Goal: Task Accomplishment & Management: Use online tool/utility

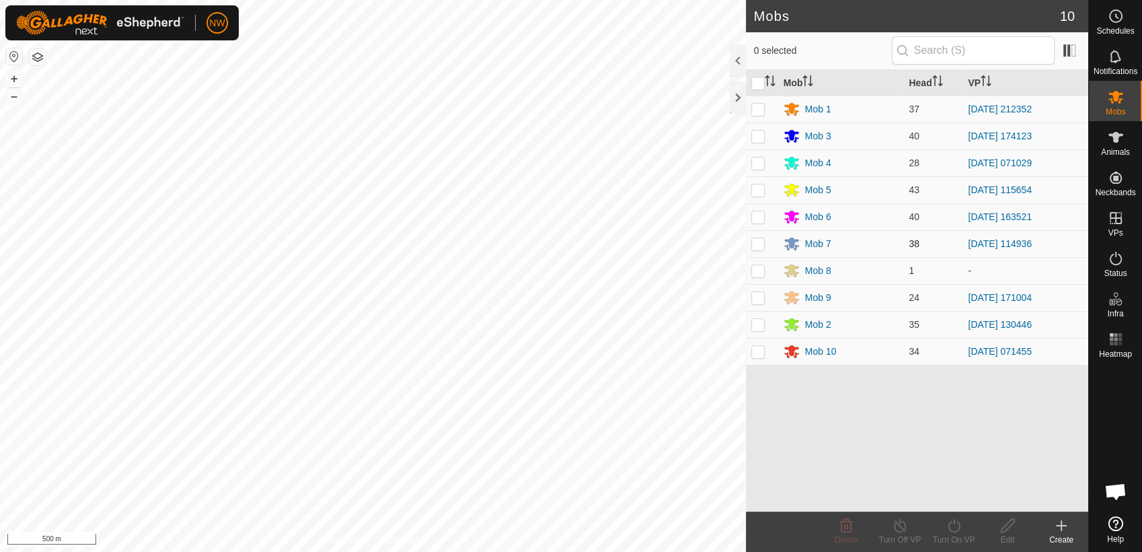
click at [760, 244] on p-checkbox at bounding box center [757, 243] width 13 height 11
checkbox input "true"
click at [904, 525] on icon at bounding box center [900, 525] width 17 height 16
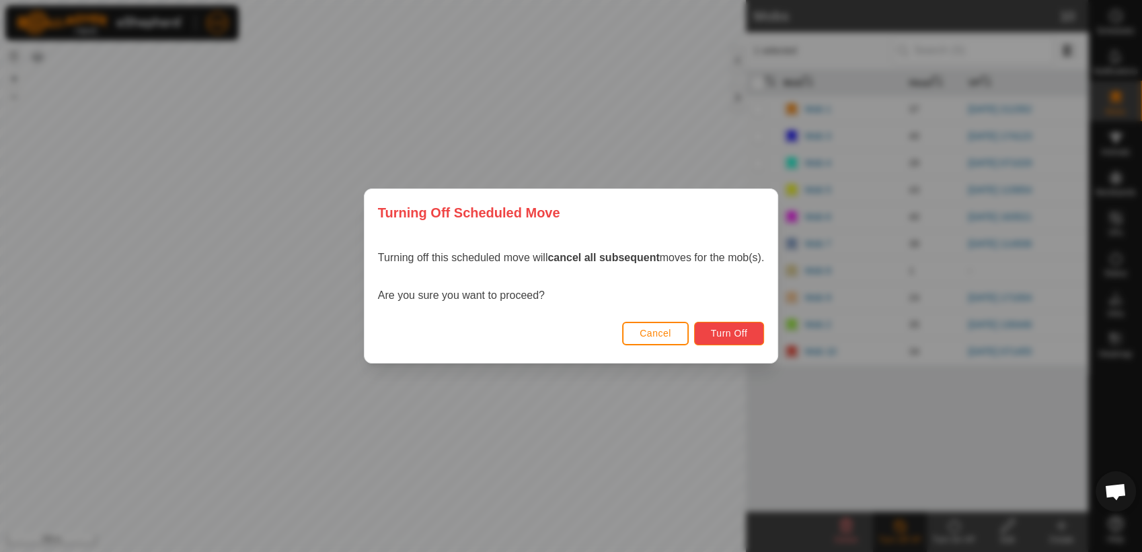
click at [721, 326] on button "Turn Off" at bounding box center [729, 334] width 71 height 24
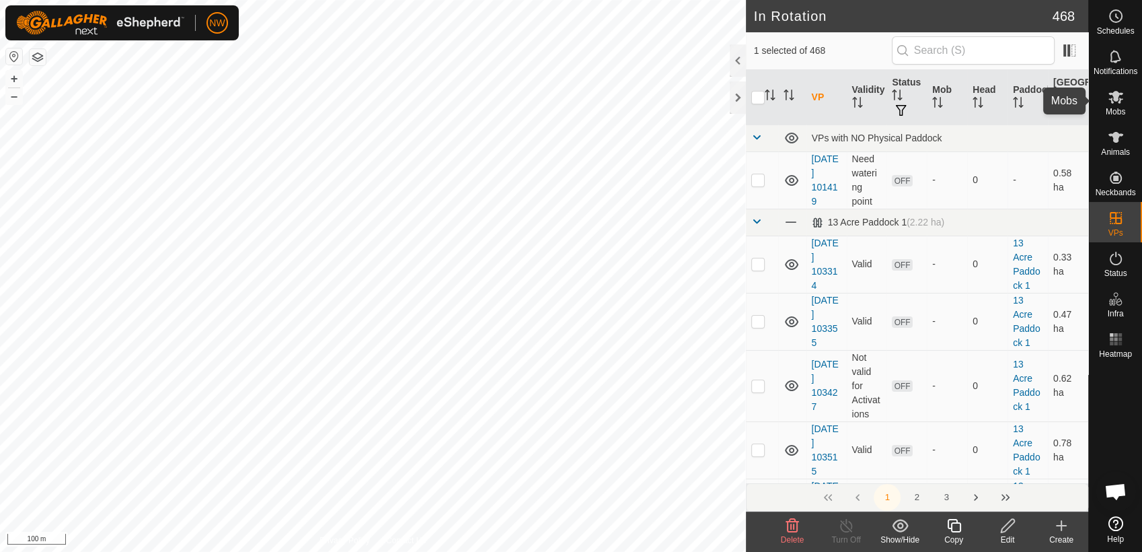
click at [1122, 103] on icon at bounding box center [1116, 97] width 16 height 16
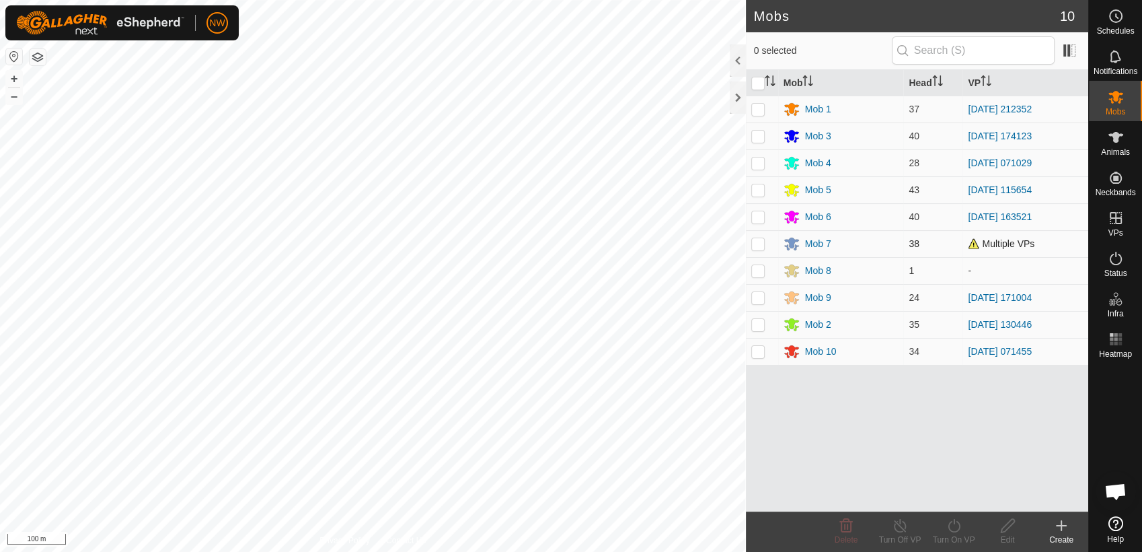
click at [759, 242] on p-checkbox at bounding box center [757, 243] width 13 height 11
checkbox input "true"
click at [950, 524] on icon at bounding box center [954, 525] width 17 height 16
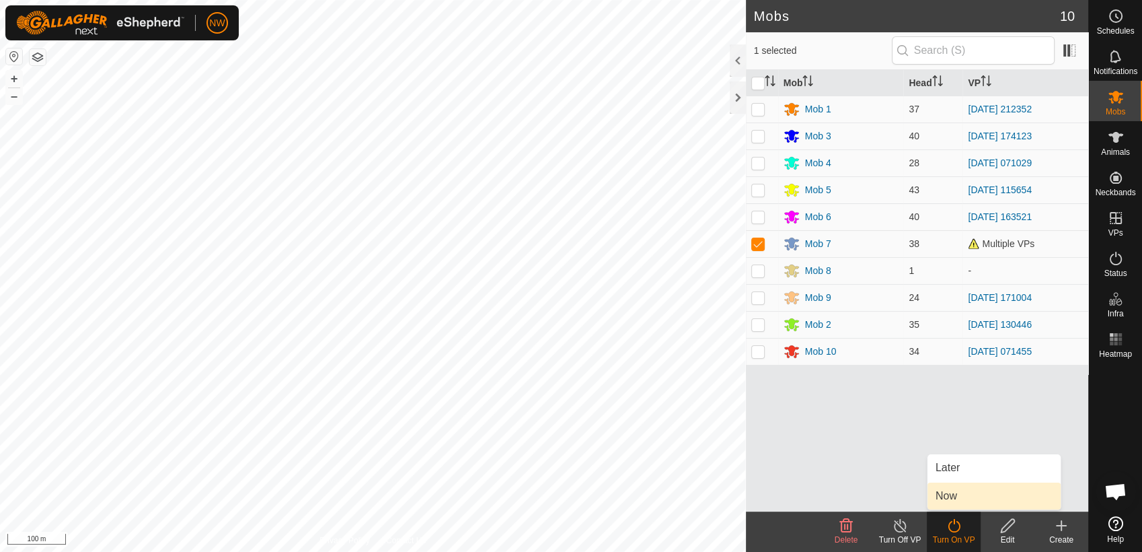
click at [947, 498] on link "Now" at bounding box center [994, 495] width 133 height 27
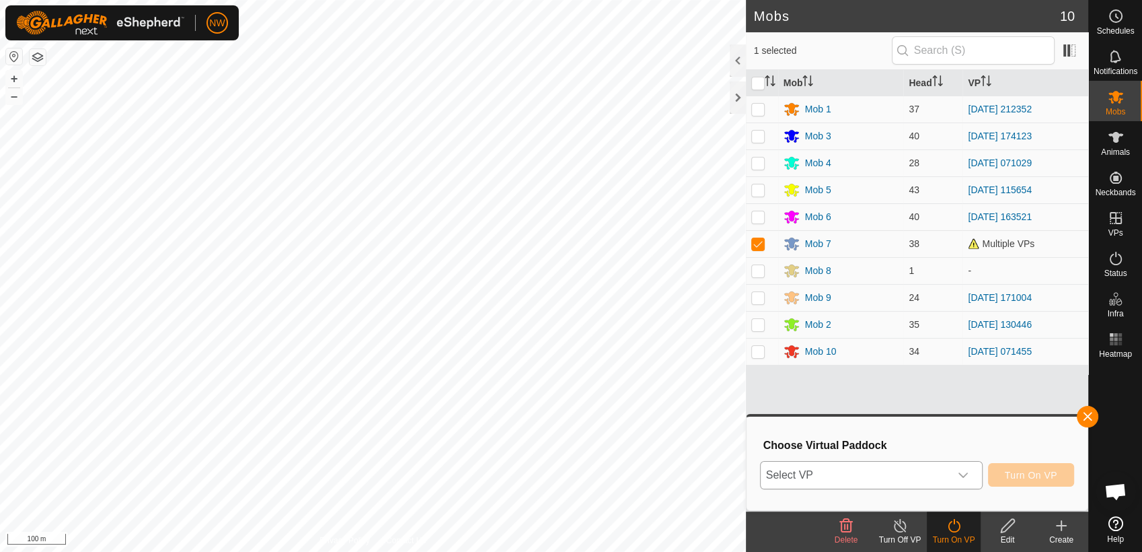
click at [966, 472] on icon "dropdown trigger" at bounding box center [963, 475] width 11 height 11
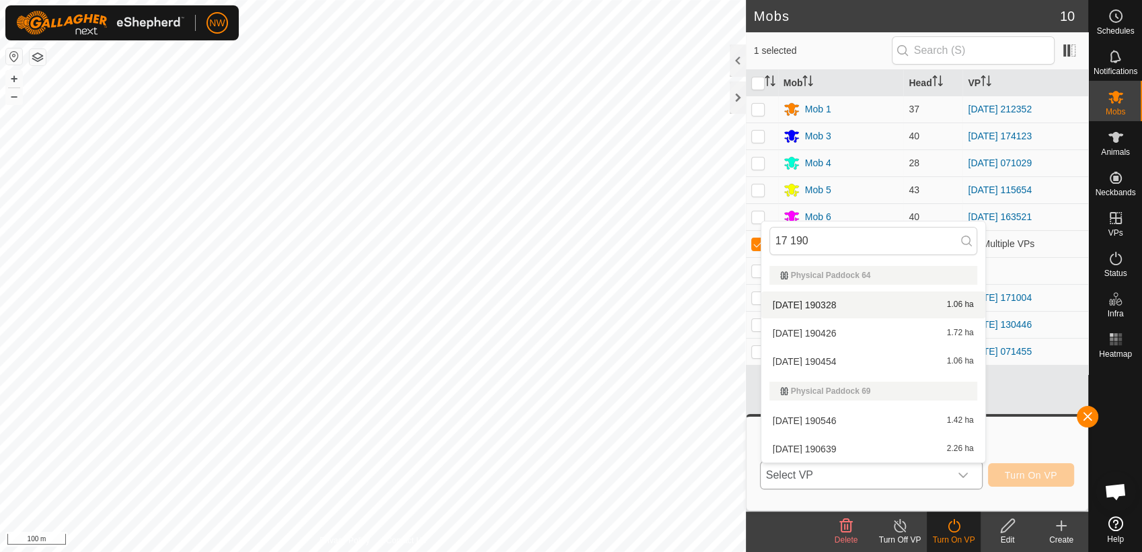
type input "17 190"
click at [821, 302] on li "[DATE] [DATE] 1.06 ha" at bounding box center [874, 304] width 224 height 27
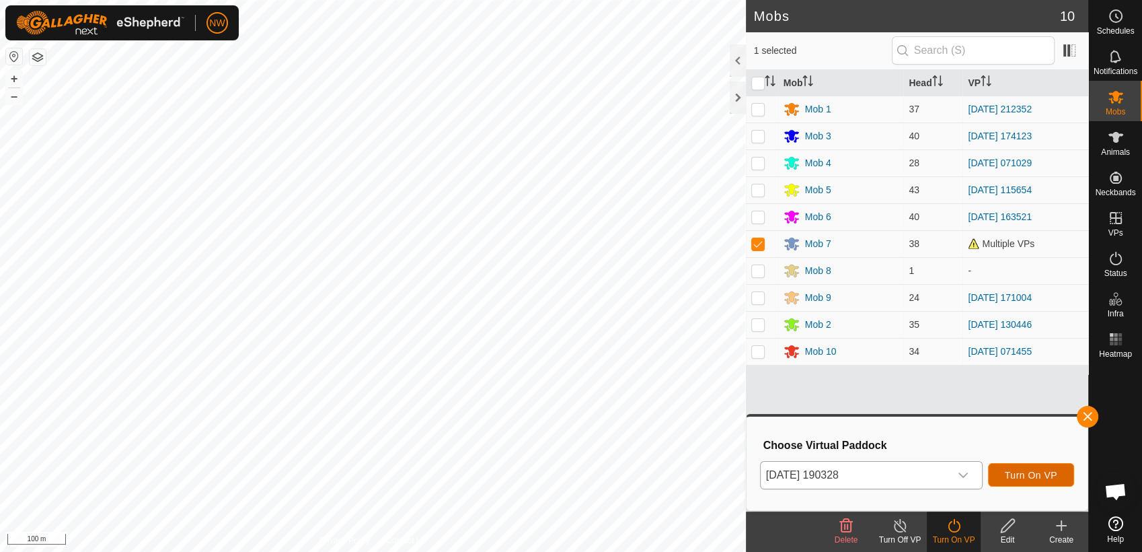
click at [1008, 468] on button "Turn On VP" at bounding box center [1031, 475] width 86 height 24
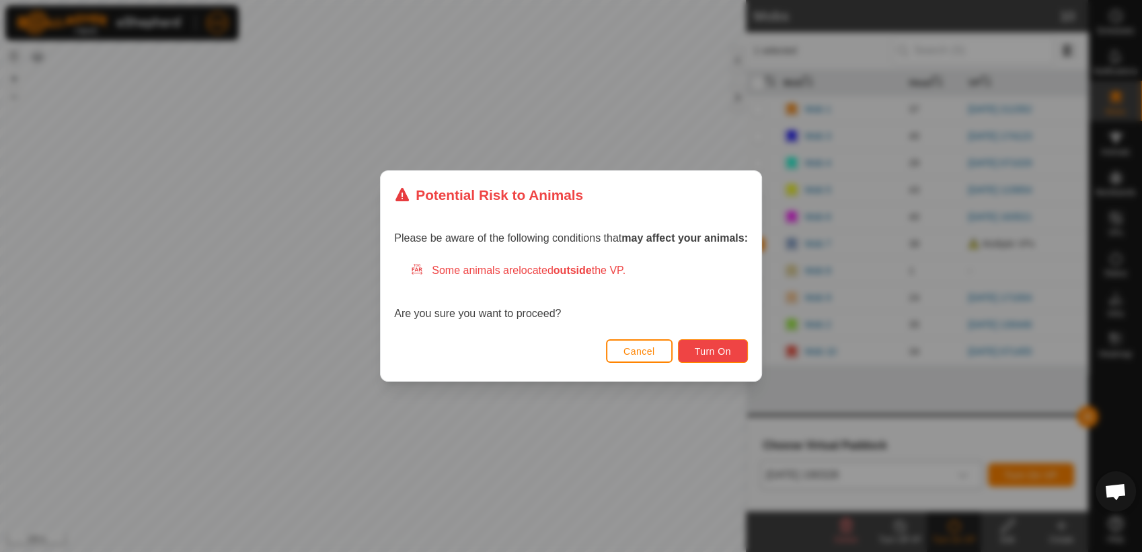
click at [720, 348] on span "Turn On" at bounding box center [713, 351] width 36 height 11
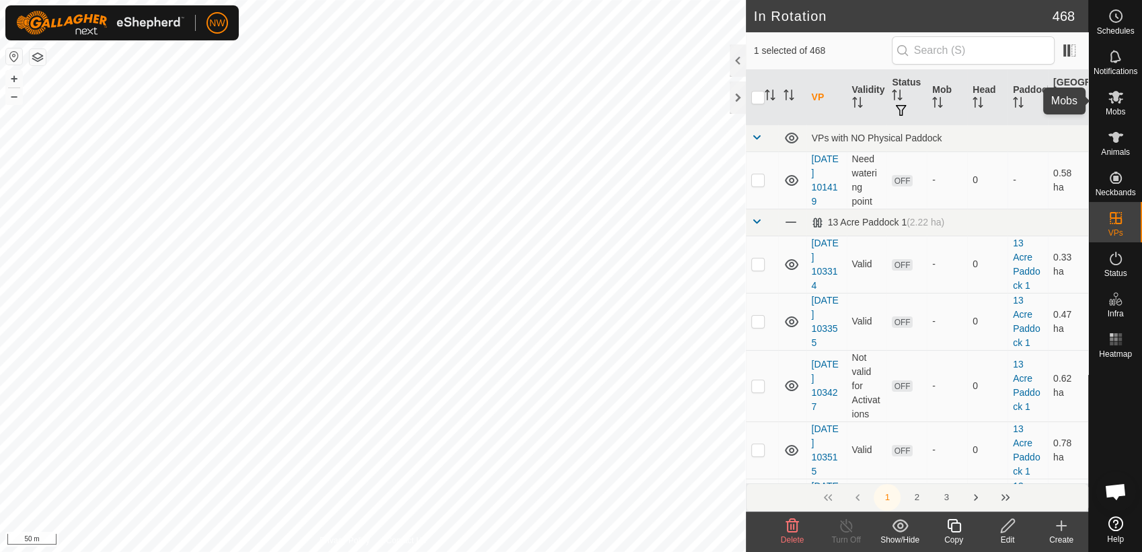
click at [1118, 99] on icon at bounding box center [1116, 97] width 16 height 16
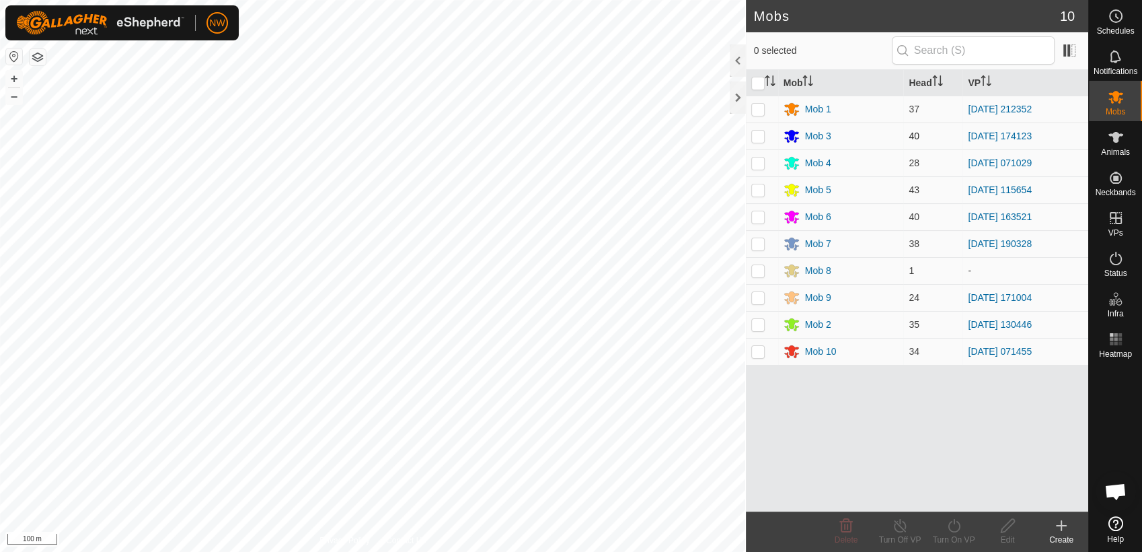
click at [760, 136] on p-checkbox at bounding box center [757, 136] width 13 height 11
checkbox input "true"
click at [955, 529] on icon at bounding box center [954, 525] width 17 height 16
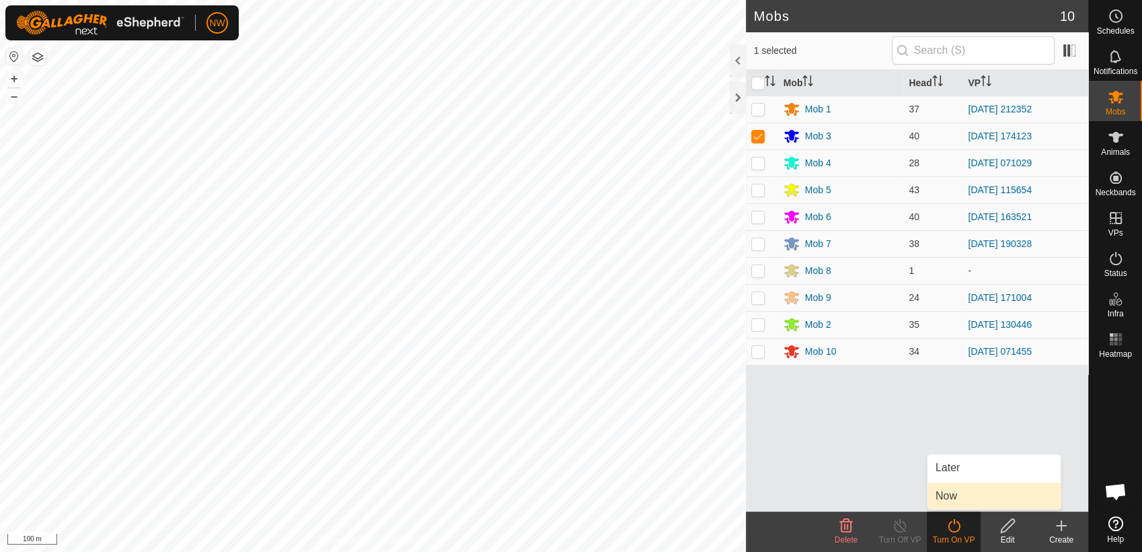
click at [953, 498] on link "Now" at bounding box center [994, 495] width 133 height 27
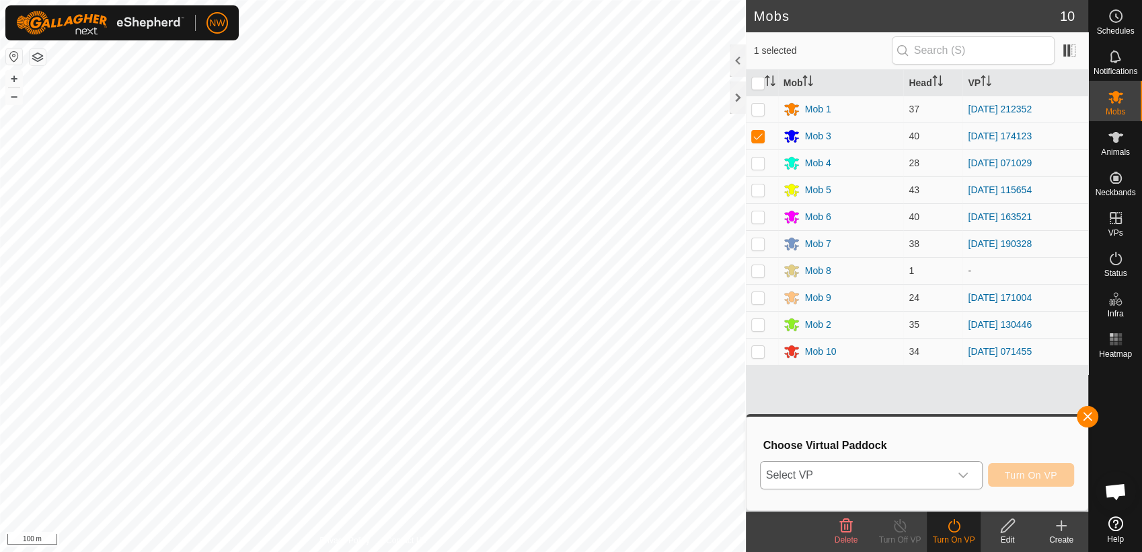
click at [966, 474] on icon "dropdown trigger" at bounding box center [963, 475] width 11 height 11
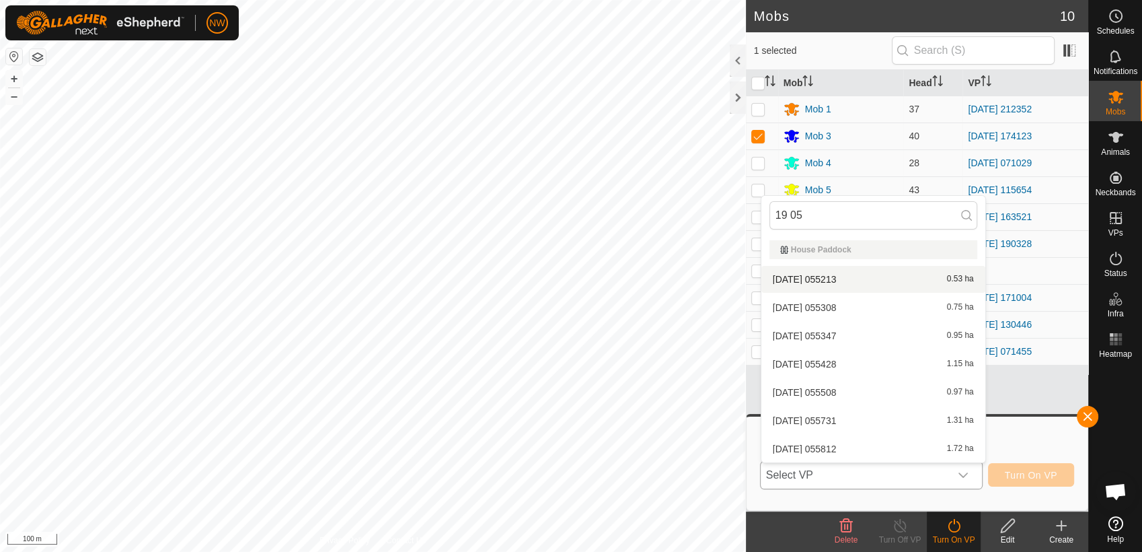
type input "19 05"
click at [834, 272] on li "[DATE] 055213 0.53 ha" at bounding box center [874, 279] width 224 height 27
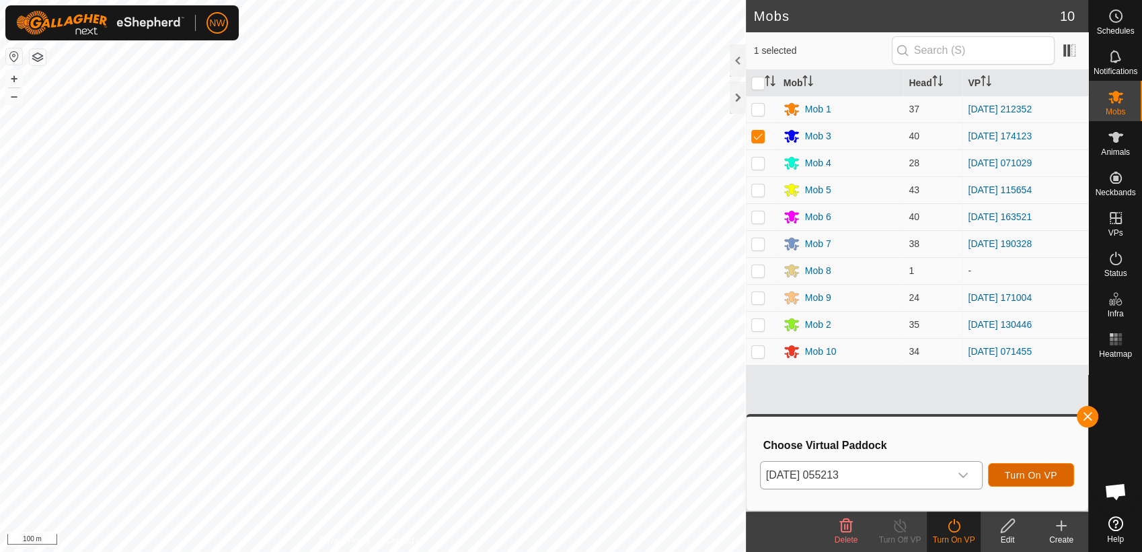
click at [1027, 472] on span "Turn On VP" at bounding box center [1031, 475] width 52 height 11
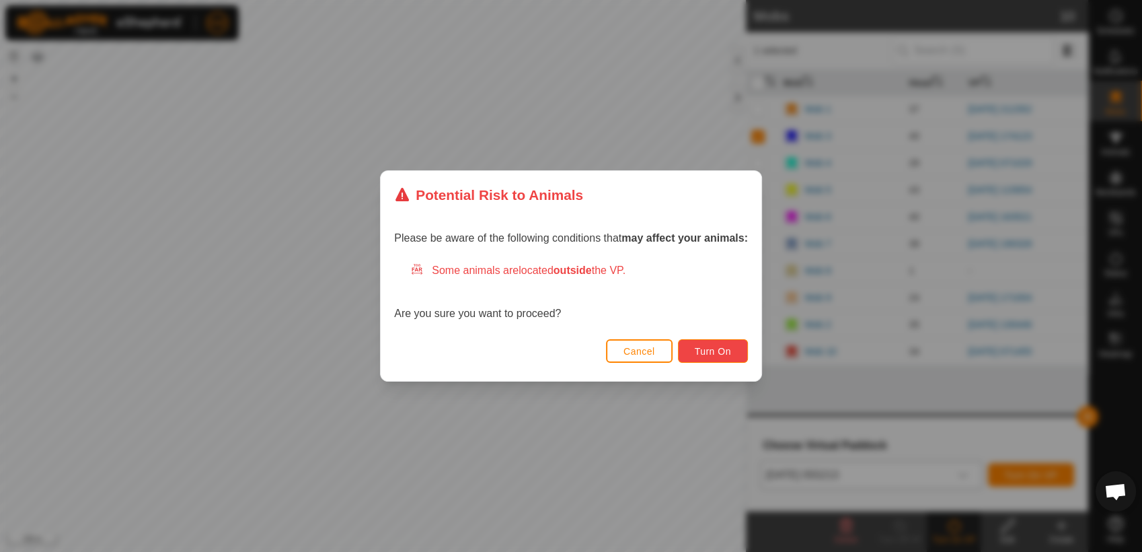
click at [723, 351] on span "Turn On" at bounding box center [713, 351] width 36 height 11
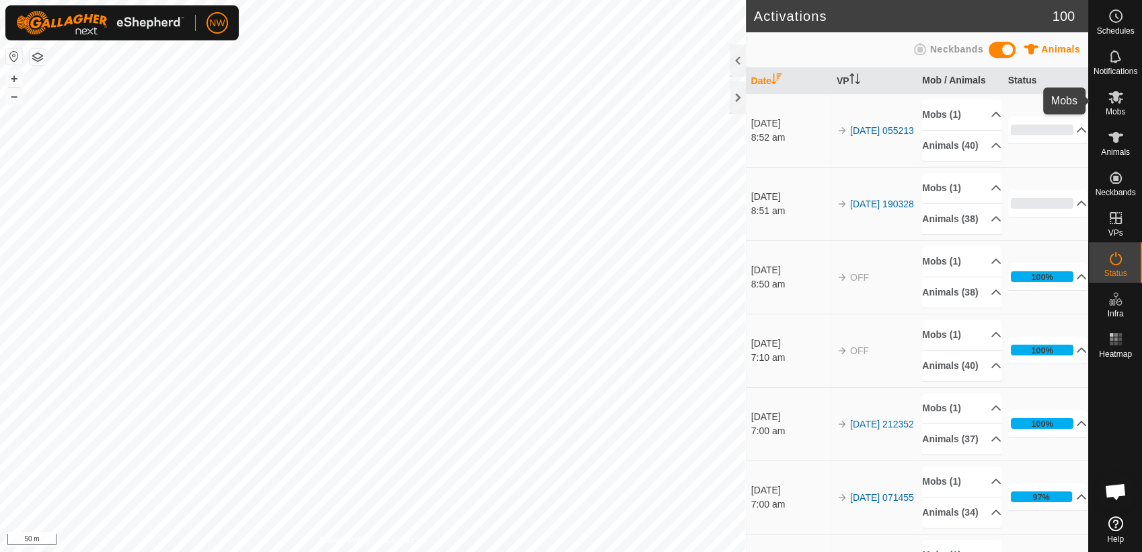
click at [1118, 102] on icon at bounding box center [1116, 97] width 15 height 13
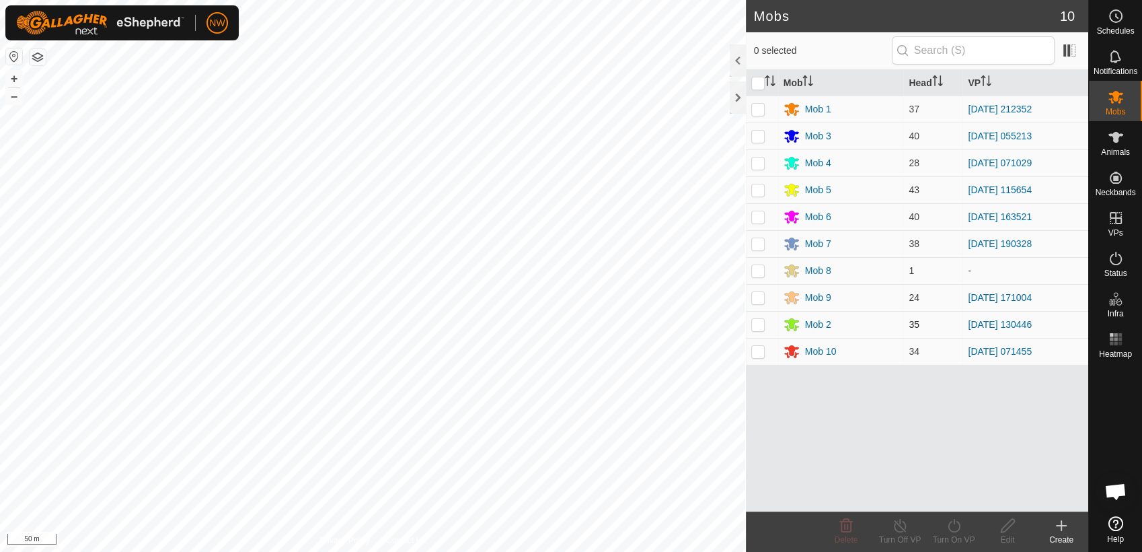
drag, startPoint x: 753, startPoint y: 320, endPoint x: 759, endPoint y: 330, distance: 11.2
click at [753, 321] on p-checkbox at bounding box center [757, 324] width 13 height 11
checkbox input "true"
click at [899, 521] on icon at bounding box center [900, 525] width 17 height 16
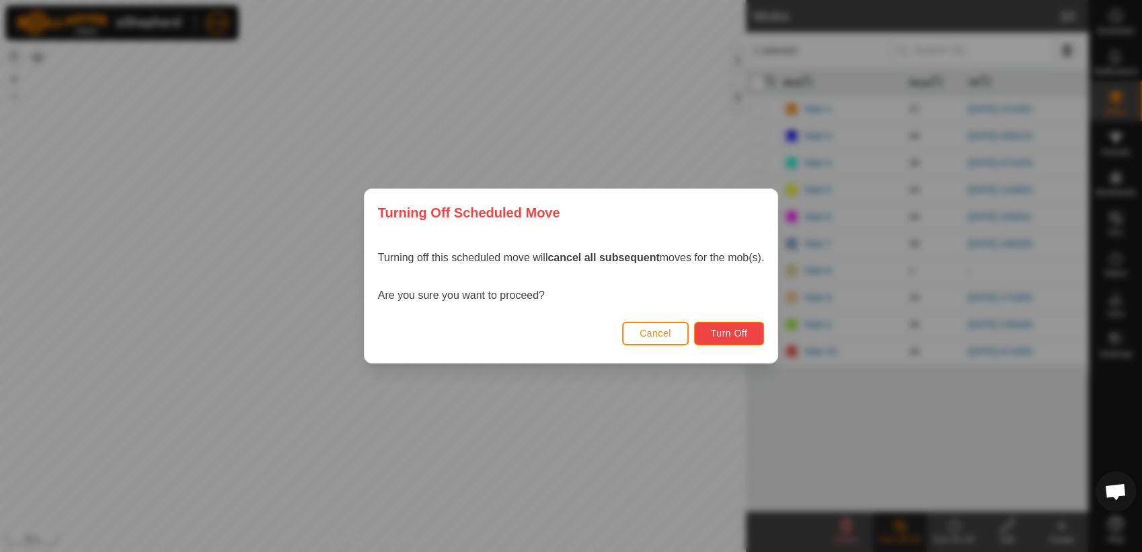
click at [738, 335] on span "Turn Off" at bounding box center [729, 333] width 37 height 11
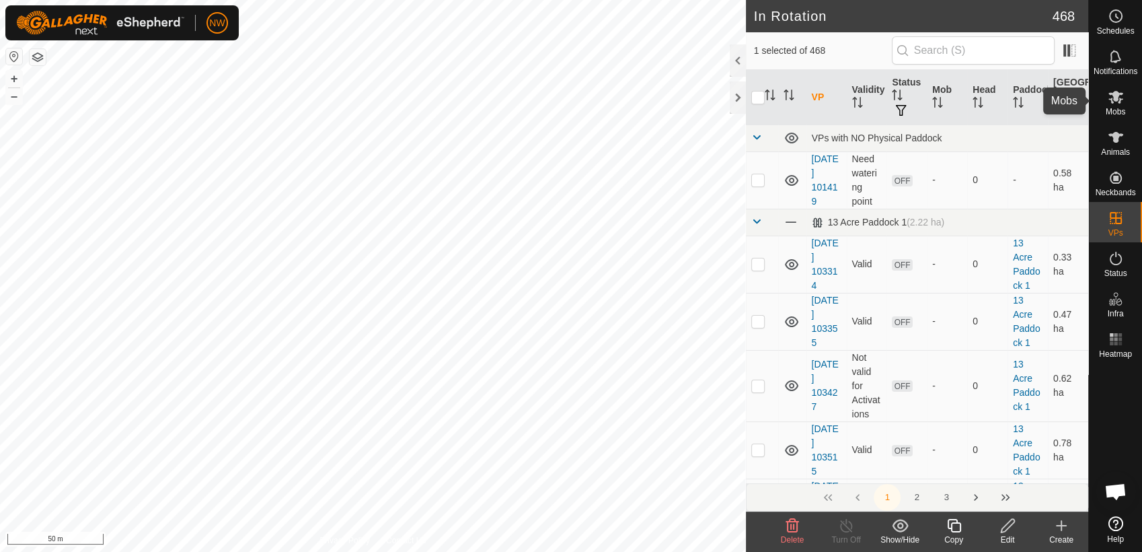
click at [1115, 98] on icon at bounding box center [1116, 97] width 15 height 13
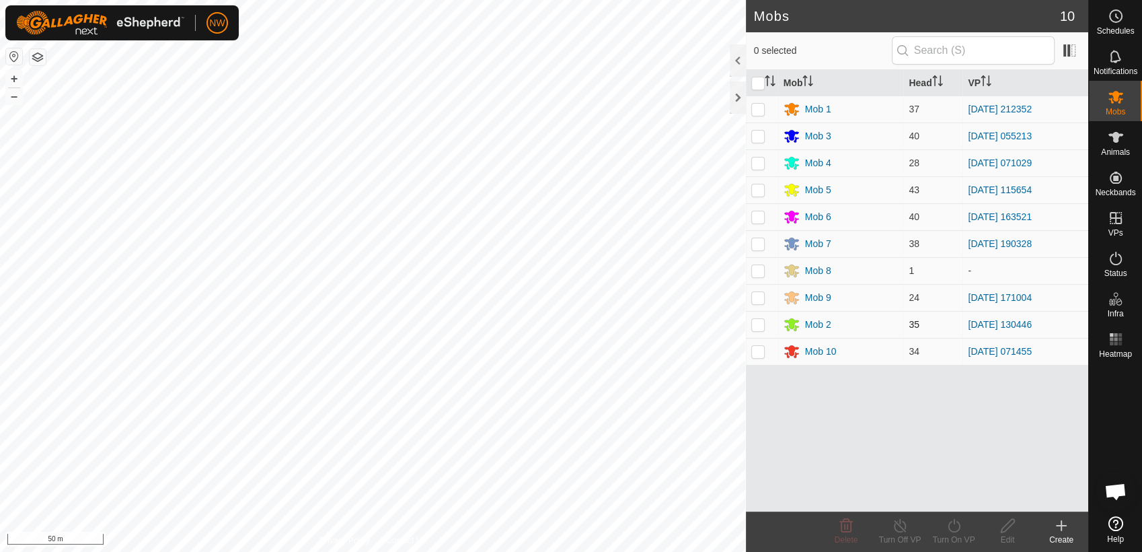
drag, startPoint x: 758, startPoint y: 327, endPoint x: 764, endPoint y: 331, distance: 7.8
click at [760, 328] on p-checkbox at bounding box center [757, 324] width 13 height 11
checkbox input "true"
click at [957, 525] on icon at bounding box center [954, 525] width 17 height 16
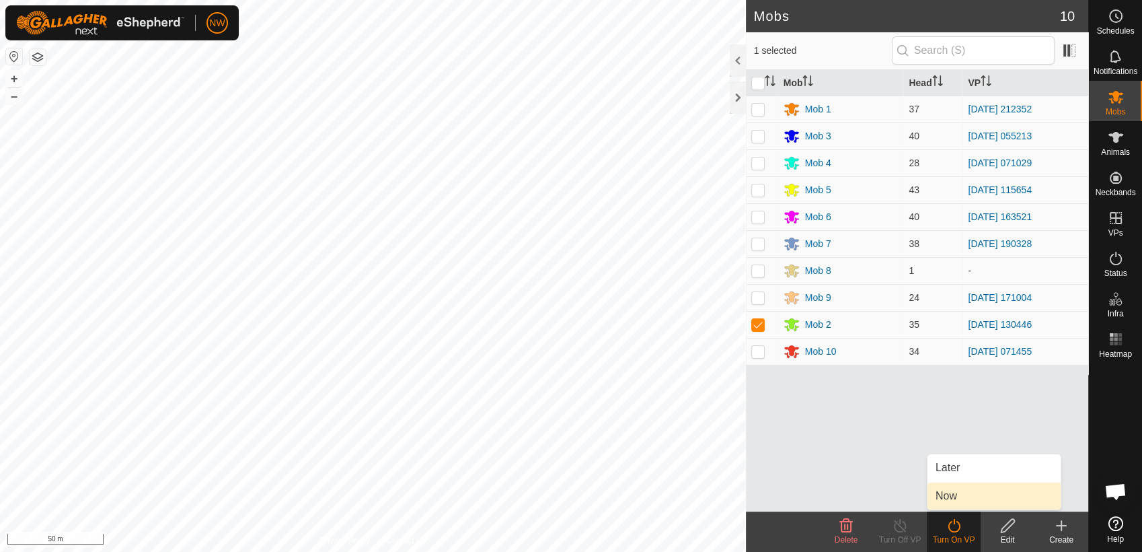
click at [949, 496] on link "Now" at bounding box center [994, 495] width 133 height 27
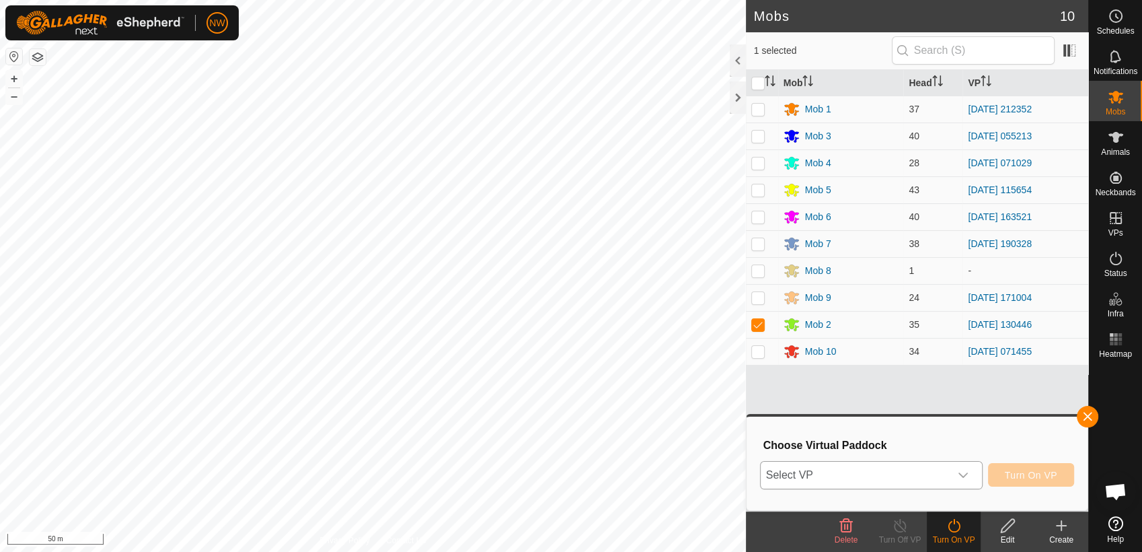
click at [964, 473] on icon "dropdown trigger" at bounding box center [963, 475] width 11 height 11
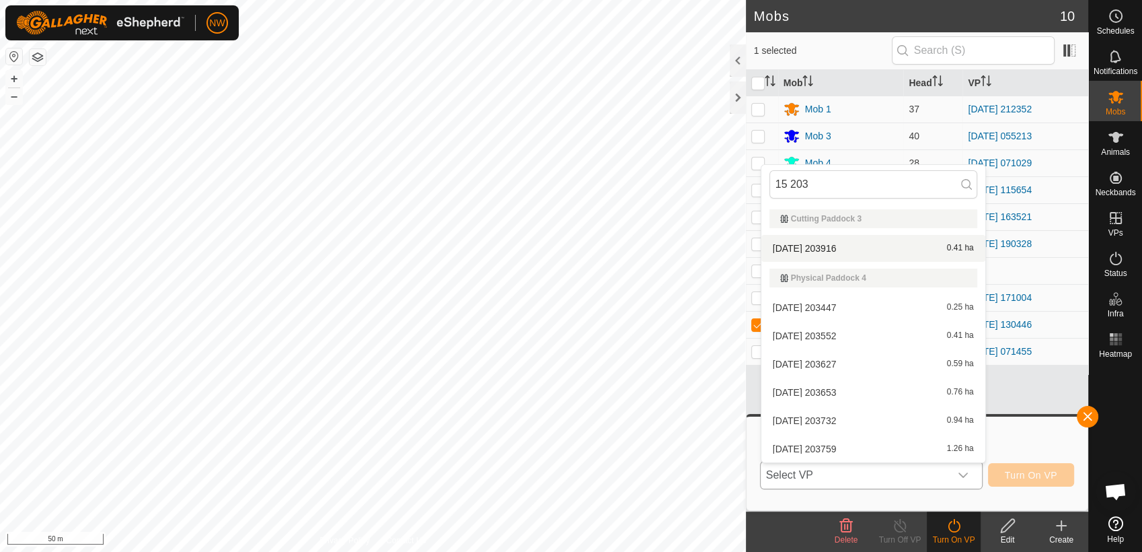
type input "15 203"
click at [830, 242] on li "[DATE] 203916 0.41 ha" at bounding box center [874, 248] width 224 height 27
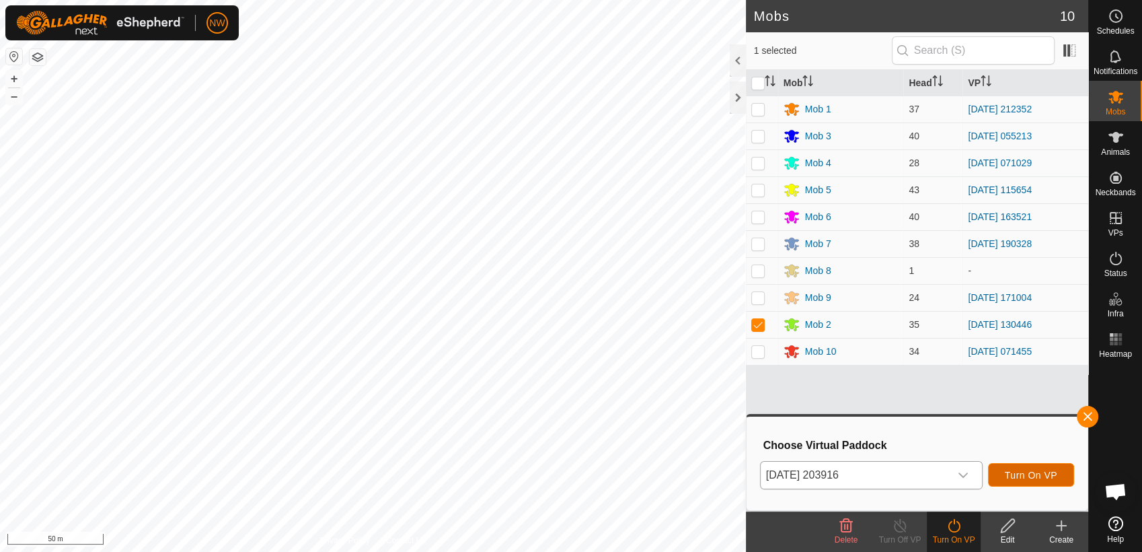
click at [1017, 474] on span "Turn On VP" at bounding box center [1031, 475] width 52 height 11
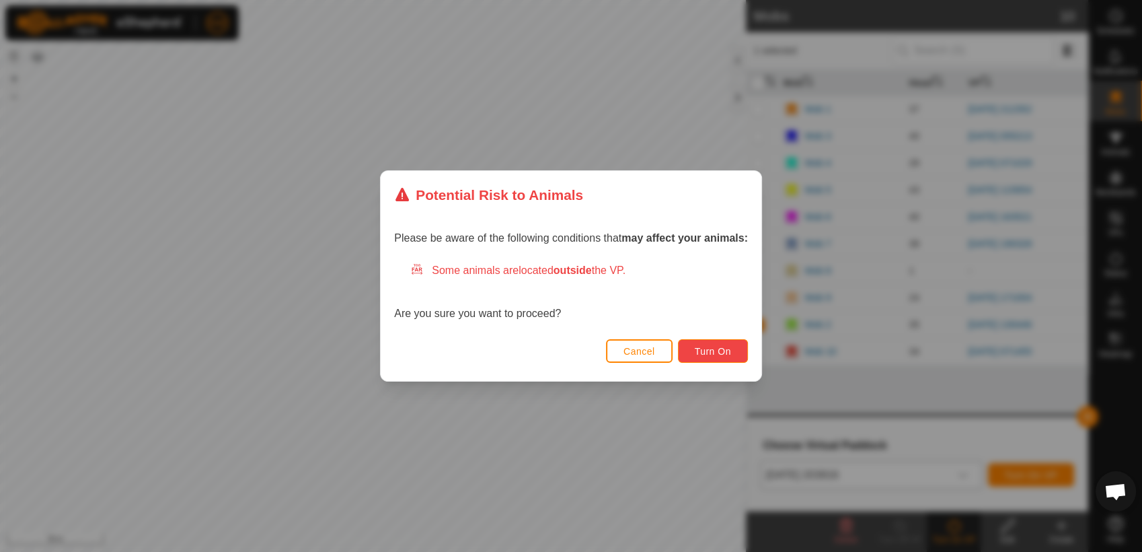
click at [708, 342] on button "Turn On" at bounding box center [713, 351] width 70 height 24
